Goal: Information Seeking & Learning: Learn about a topic

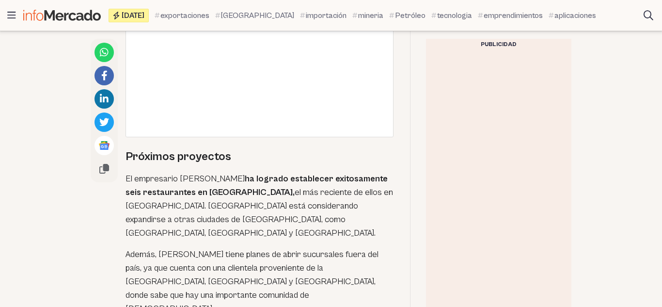
scroll to position [2469, 0]
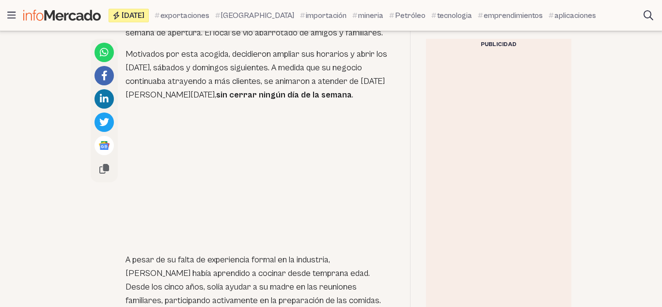
scroll to position [2469, 0]
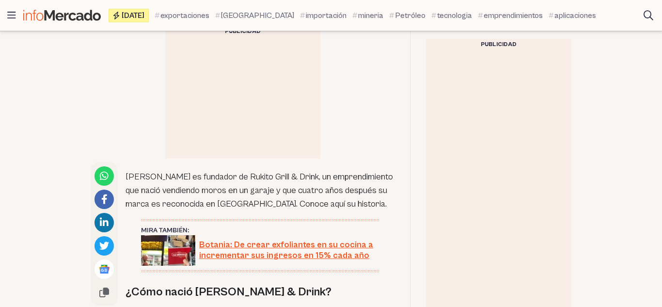
scroll to position [484, 0]
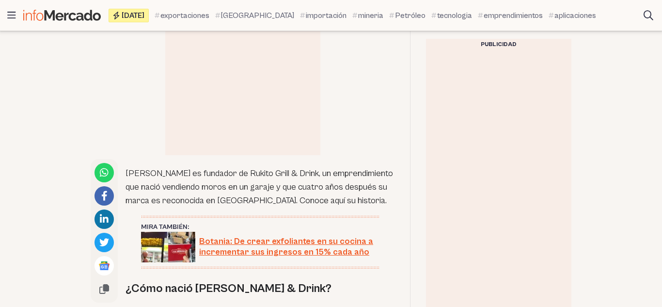
drag, startPoint x: 128, startPoint y: 151, endPoint x: 164, endPoint y: 188, distance: 51.4
click at [164, 188] on p "[PERSON_NAME] es fundador de Rukito Grill & Drink, un emprendimiento que nació …" at bounding box center [260, 187] width 269 height 41
click at [164, 175] on p "[PERSON_NAME] es fundador de Rukito Grill & Drink, un emprendimiento que nació …" at bounding box center [260, 187] width 269 height 41
drag, startPoint x: 128, startPoint y: 147, endPoint x: 159, endPoint y: 192, distance: 53.9
click at [159, 192] on p "[PERSON_NAME] es fundador de Rukito Grill & Drink, un emprendimiento que nació …" at bounding box center [260, 187] width 269 height 41
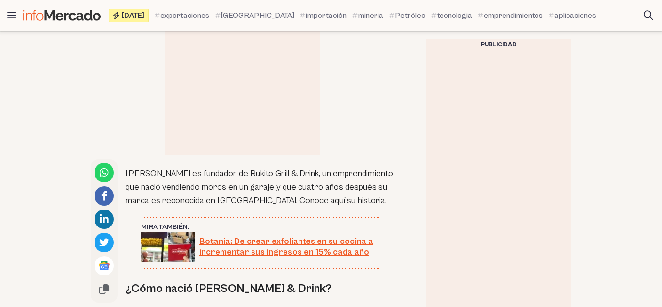
click at [150, 172] on p "[PERSON_NAME] es fundador de Rukito Grill & Drink, un emprendimiento que nació …" at bounding box center [260, 187] width 269 height 41
click at [145, 171] on p "[PERSON_NAME] es fundador de Rukito Grill & Drink, un emprendimiento que nació …" at bounding box center [260, 187] width 269 height 41
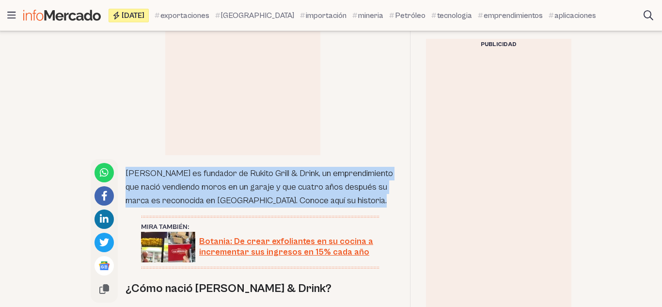
copy div "[PERSON_NAME] es fundador de Rukito Grill & Drink, un emprendimiento que nació …"
